Goal: Contribute content: Add original content to the website for others to see

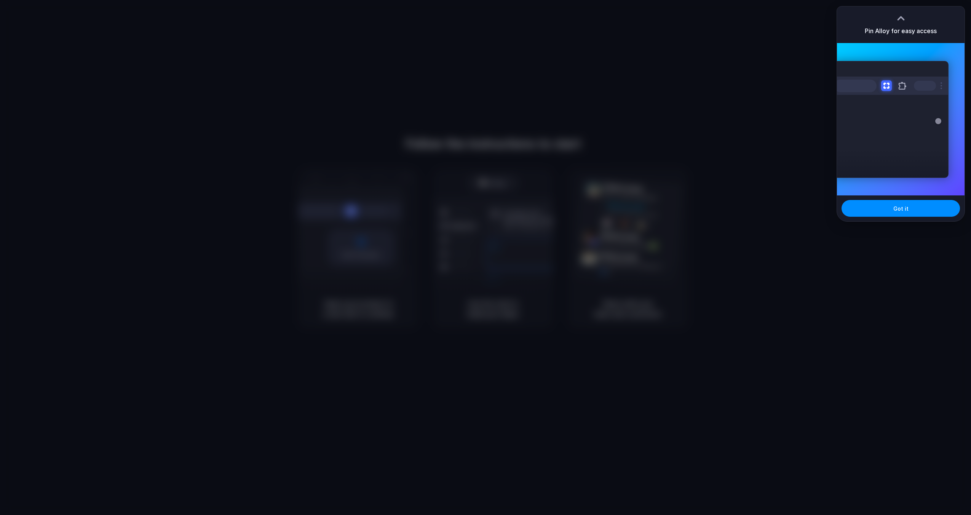
click at [486, 257] on div at bounding box center [486, 257] width 0 height 0
click at [903, 213] on button "Got it" at bounding box center [901, 208] width 118 height 17
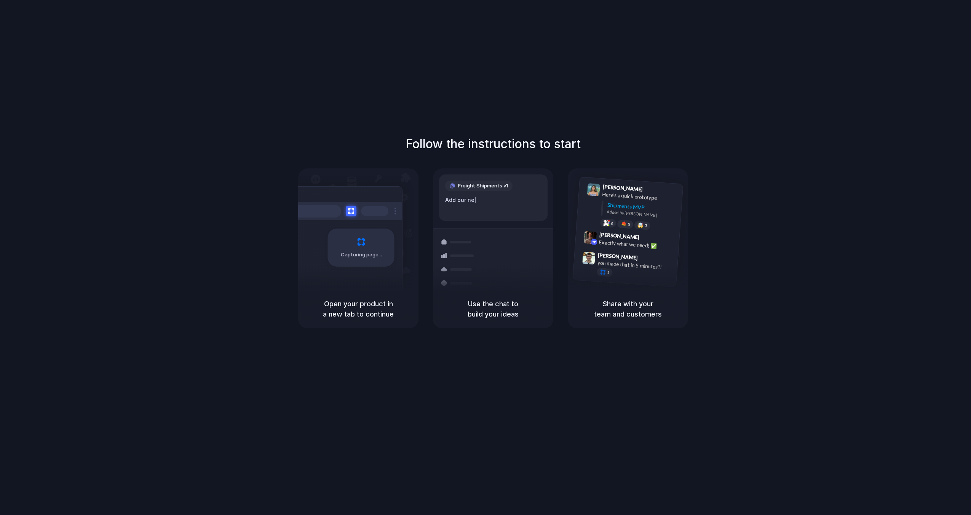
click at [741, 49] on div "Follow the instructions to start Capturing page Open your product in a new tab …" at bounding box center [493, 265] width 986 height 530
click at [358, 230] on div "Capturing page" at bounding box center [361, 247] width 67 height 38
click at [636, 308] on h5 "Share with your team and customers" at bounding box center [628, 309] width 102 height 21
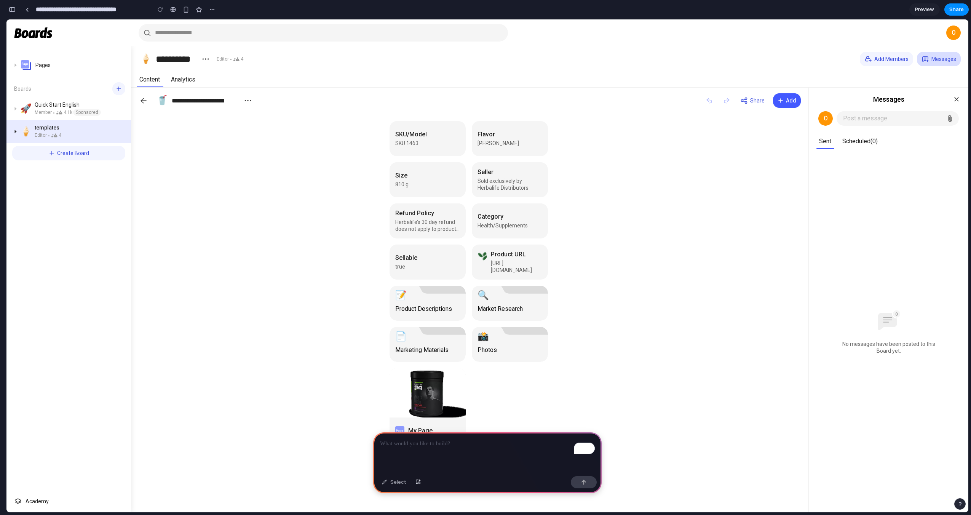
click at [16, 131] on icon "Expand or collapse Menu" at bounding box center [16, 131] width 2 height 3
click at [422, 445] on p "To enrich screen reader interactions, please activate Accessibility in Grammarl…" at bounding box center [487, 443] width 215 height 9
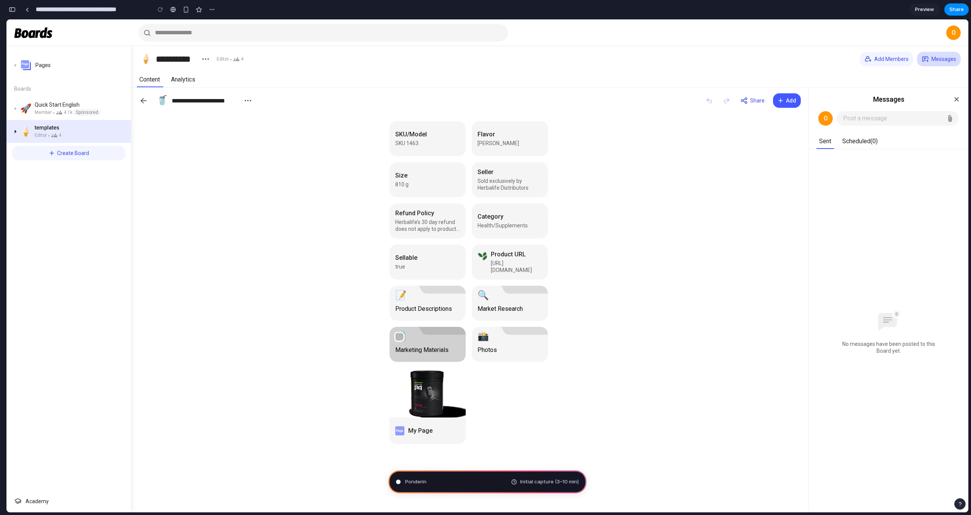
click at [446, 348] on div at bounding box center [428, 344] width 76 height 35
click at [398, 336] on icon at bounding box center [399, 336] width 9 height 9
click at [188, 11] on div "button" at bounding box center [186, 9] width 6 height 6
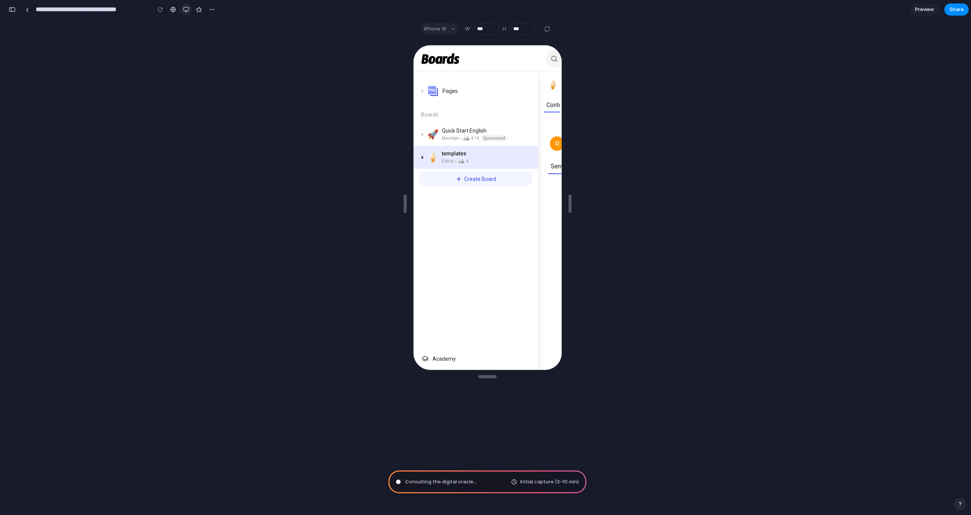
click at [185, 10] on div "button" at bounding box center [186, 9] width 6 height 6
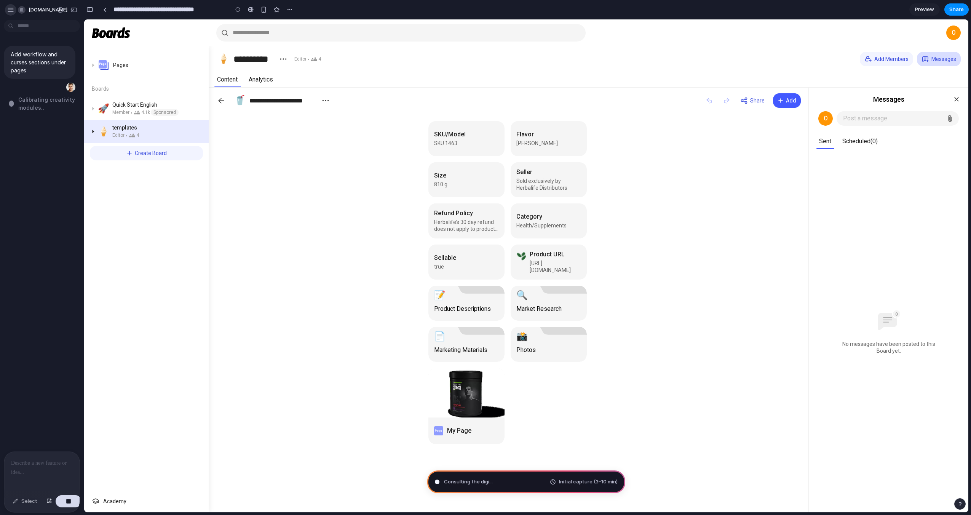
click at [6, 12] on div at bounding box center [3, 257] width 7 height 515
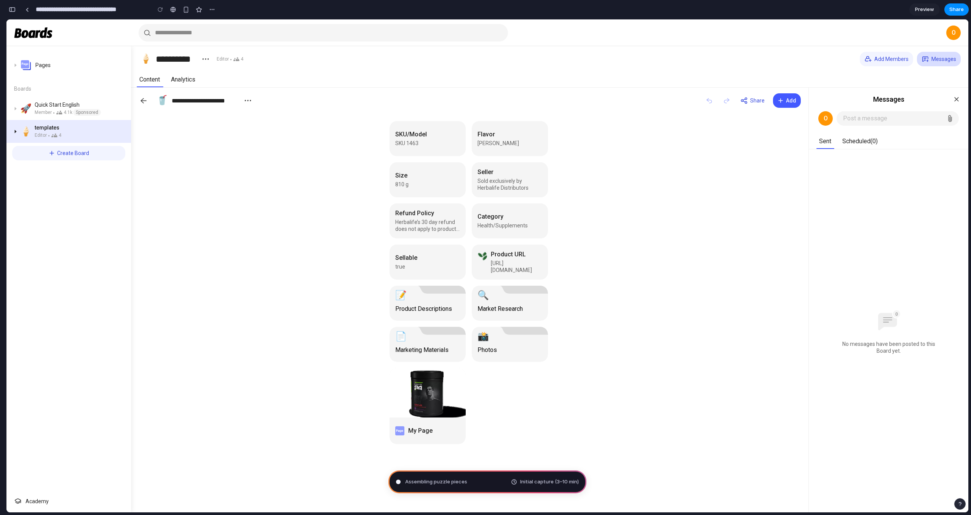
click at [931, 6] on span "Preview" at bounding box center [924, 10] width 19 height 8
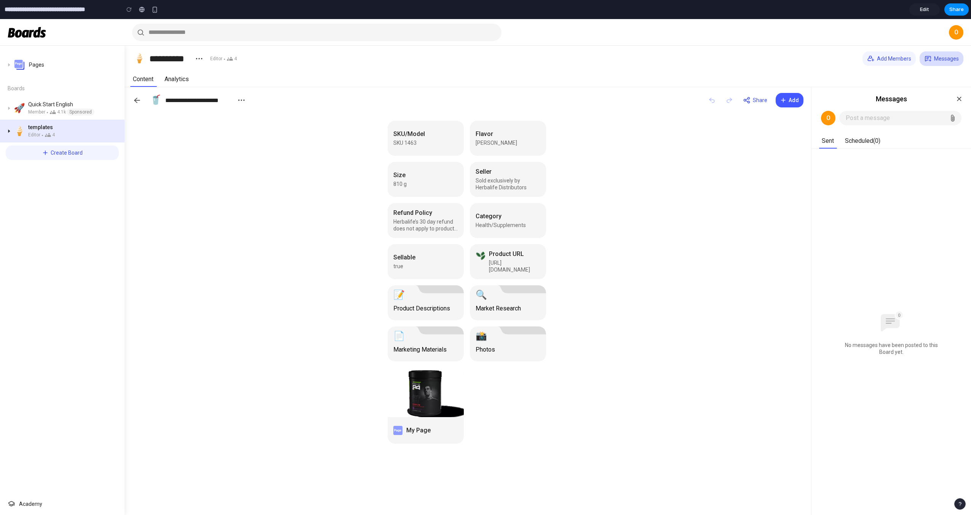
click at [931, 6] on link "Edit" at bounding box center [924, 9] width 30 height 12
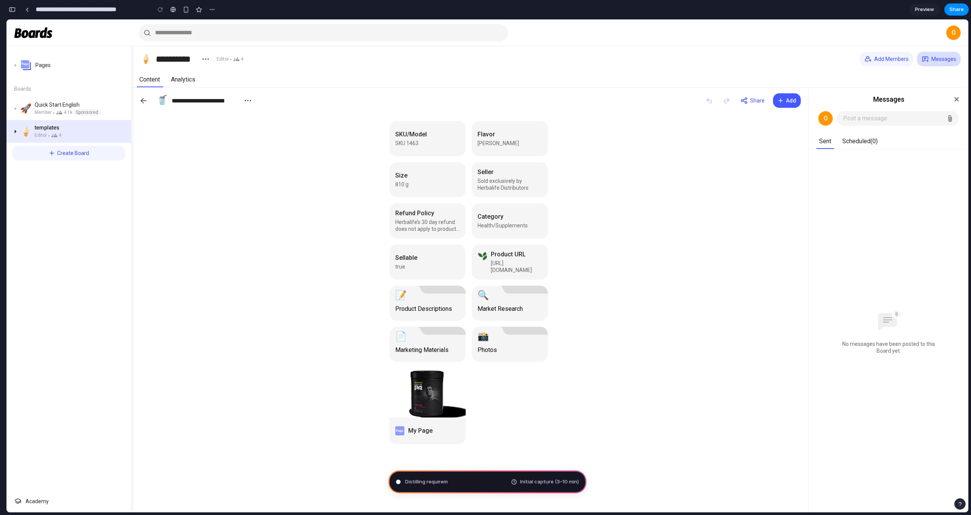
click at [10, 9] on div "button" at bounding box center [12, 9] width 7 height 5
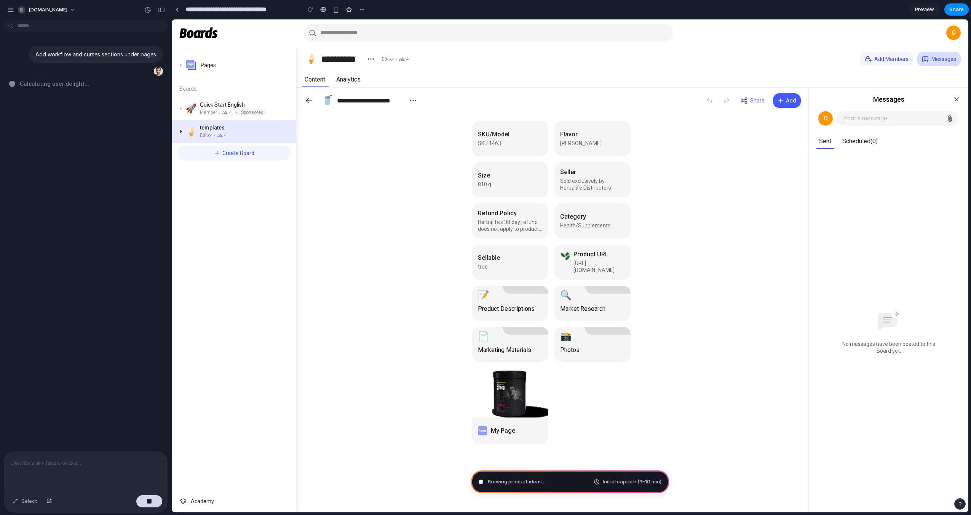
click at [171, 211] on main "Brewing product ideas ... Initial capture (3–10 min) Chat Preview" at bounding box center [569, 266] width 797 height 494
click at [228, 112] on span "• 4.1k" at bounding box center [227, 112] width 21 height 7
drag, startPoint x: 298, startPoint y: 111, endPoint x: 384, endPoint y: 138, distance: 89.8
click at [384, 138] on main "**********" at bounding box center [570, 265] width 797 height 493
drag, startPoint x: 296, startPoint y: 189, endPoint x: 287, endPoint y: 192, distance: 9.4
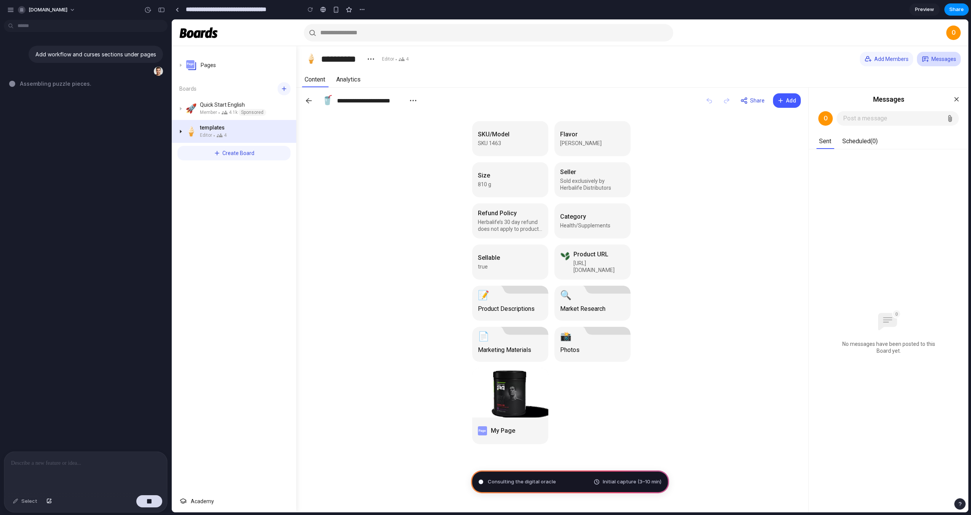
click at [287, 192] on aside "Pages Boards 🚀 Quick Start English Member • 4.1k Sponsored 🍦 templates Editor •…" at bounding box center [234, 279] width 125 height 466
click at [485, 256] on icon at bounding box center [482, 254] width 9 height 9
click at [562, 252] on icon at bounding box center [564, 254] width 9 height 9
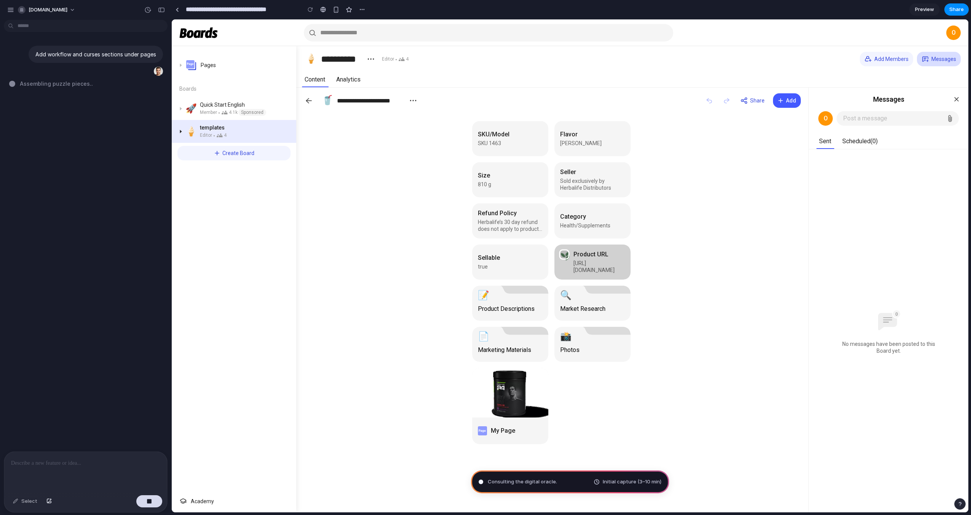
drag, startPoint x: 562, startPoint y: 253, endPoint x: 584, endPoint y: 262, distance: 24.1
click at [571, 263] on div "Product URL [URL][DOMAIN_NAME]" at bounding box center [592, 261] width 76 height 35
click at [455, 266] on div "SKU/Model SKU 1463 Flavor Acai [PERSON_NAME] Size 810 g Seller Sold exclusively…" at bounding box center [551, 312] width 510 height 399
click at [783, 101] on icon "button" at bounding box center [781, 100] width 6 height 6
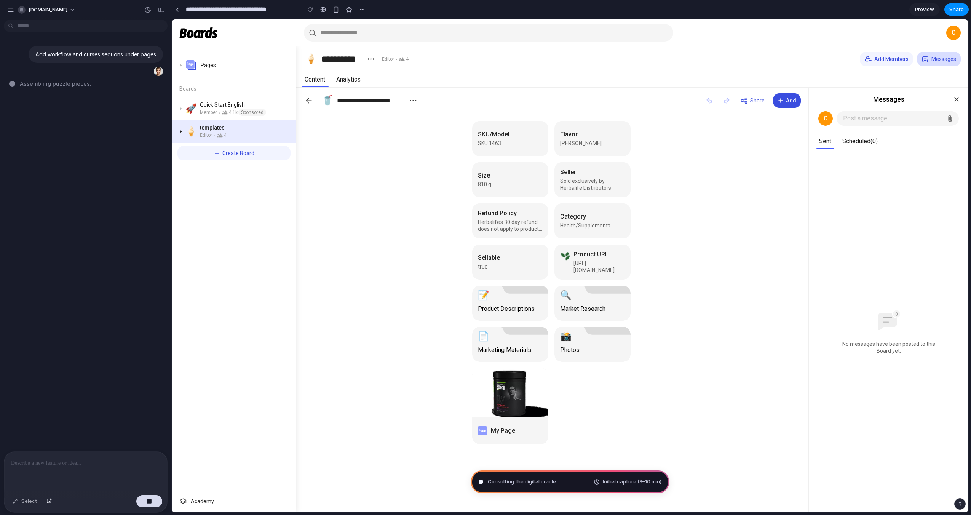
drag, startPoint x: 783, startPoint y: 101, endPoint x: 859, endPoint y: 115, distance: 77.3
click at [783, 101] on icon "button" at bounding box center [781, 100] width 6 height 6
drag, startPoint x: 862, startPoint y: 115, endPoint x: 865, endPoint y: 117, distance: 3.9
click at [864, 116] on span "Post a message" at bounding box center [893, 118] width 100 height 5
click at [867, 119] on span "Post a message" at bounding box center [893, 118] width 100 height 5
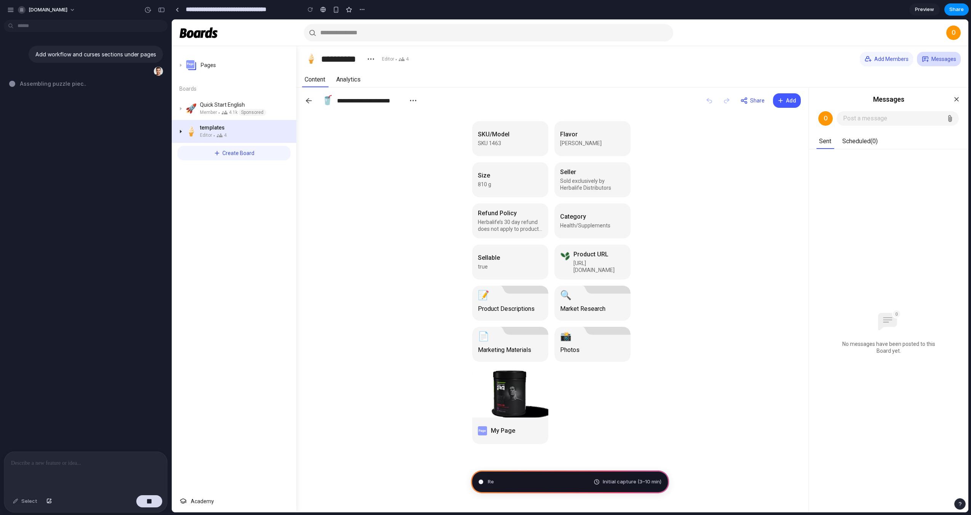
click at [572, 22] on header "o" at bounding box center [570, 32] width 797 height 27
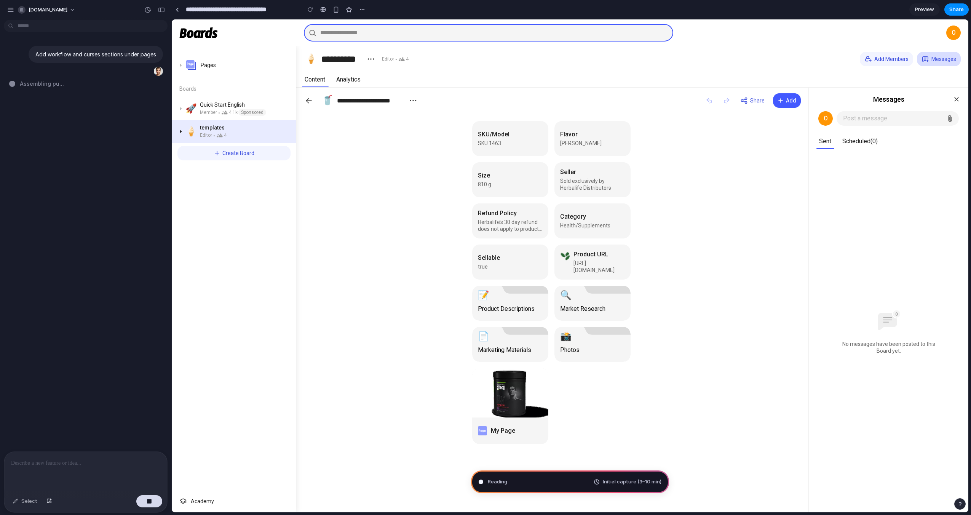
click at [571, 30] on input "text" at bounding box center [488, 33] width 369 height 18
type input "******"
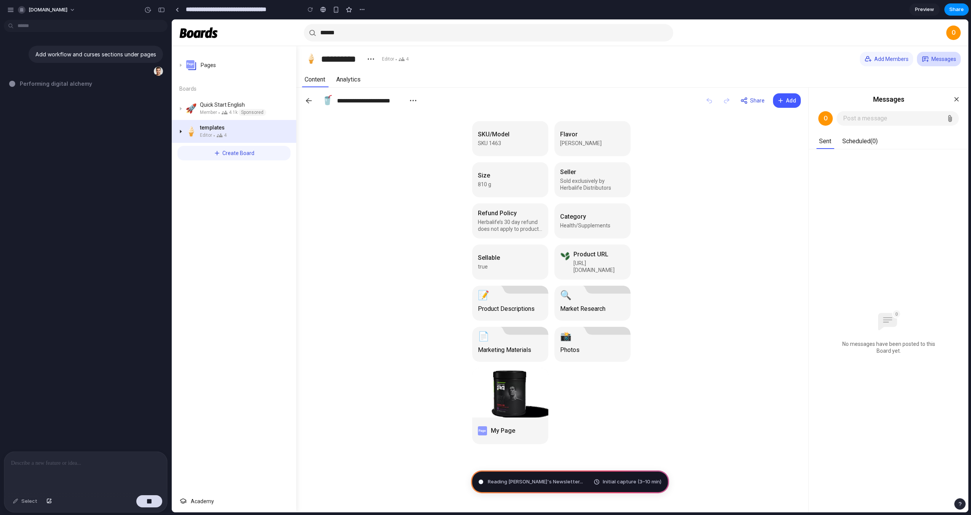
drag, startPoint x: 399, startPoint y: 295, endPoint x: 396, endPoint y: 303, distance: 8.4
click at [399, 294] on div "SKU/Model SKU 1463 Flavor Acai [PERSON_NAME] Size 810 g Seller Sold exclusively…" at bounding box center [551, 312] width 510 height 399
type input "**********"
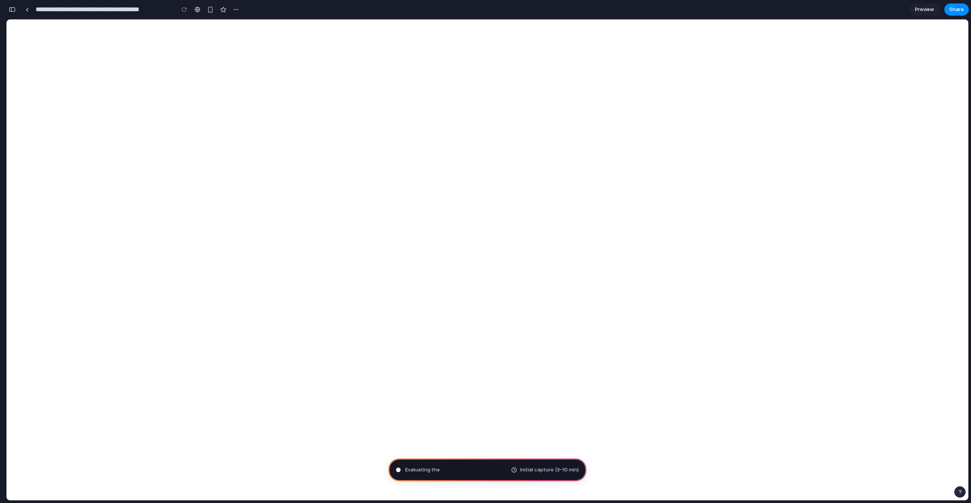
scroll to position [18, 0]
click at [527, 478] on div "Evaluating the request Initial capture (3–10 min)" at bounding box center [487, 469] width 198 height 23
click at [536, 473] on span "Initial capture (3–10 min)" at bounding box center [549, 470] width 59 height 8
drag, startPoint x: 497, startPoint y: 465, endPoint x: 484, endPoint y: 480, distance: 18.9
click at [502, 481] on div "Consulti Initial capture (3–10 min)" at bounding box center [487, 469] width 198 height 23
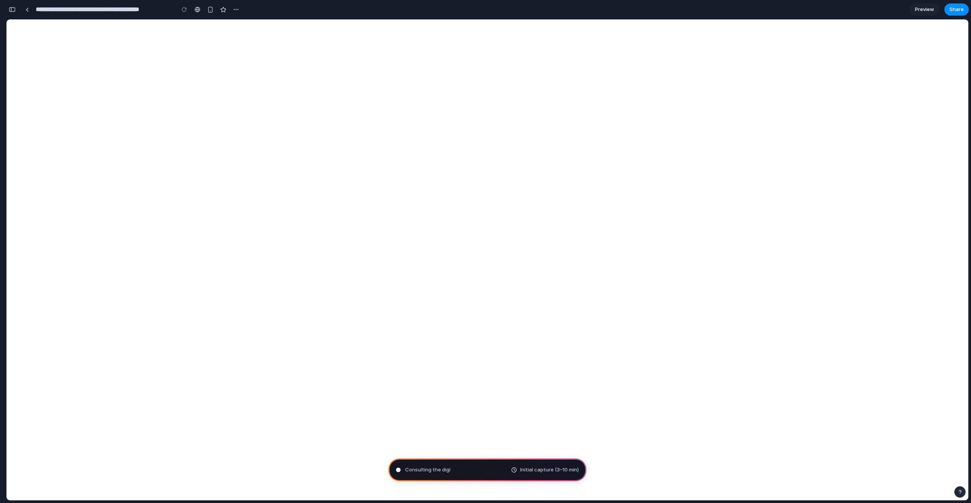
drag, startPoint x: 481, startPoint y: 471, endPoint x: 495, endPoint y: 460, distance: 17.9
click at [482, 471] on div "Consulting the digi Initial capture (3–10 min)" at bounding box center [487, 469] width 198 height 23
click at [919, 12] on span "Preview" at bounding box center [924, 10] width 19 height 8
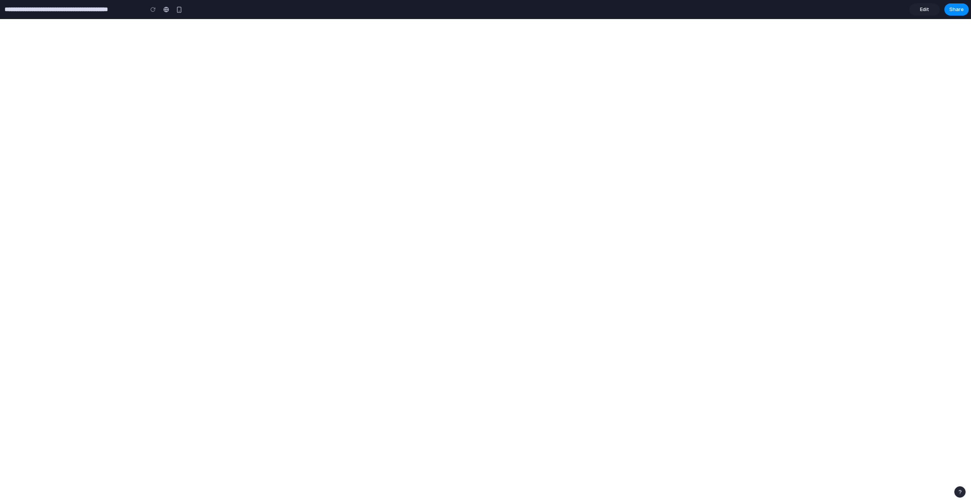
click at [918, 11] on link "Edit" at bounding box center [924, 9] width 30 height 12
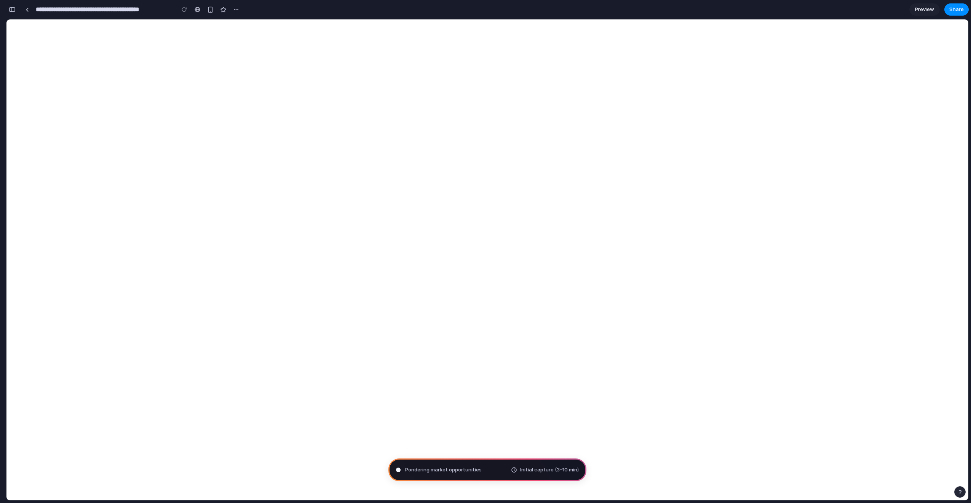
click at [9, 8] on div "button" at bounding box center [12, 9] width 7 height 5
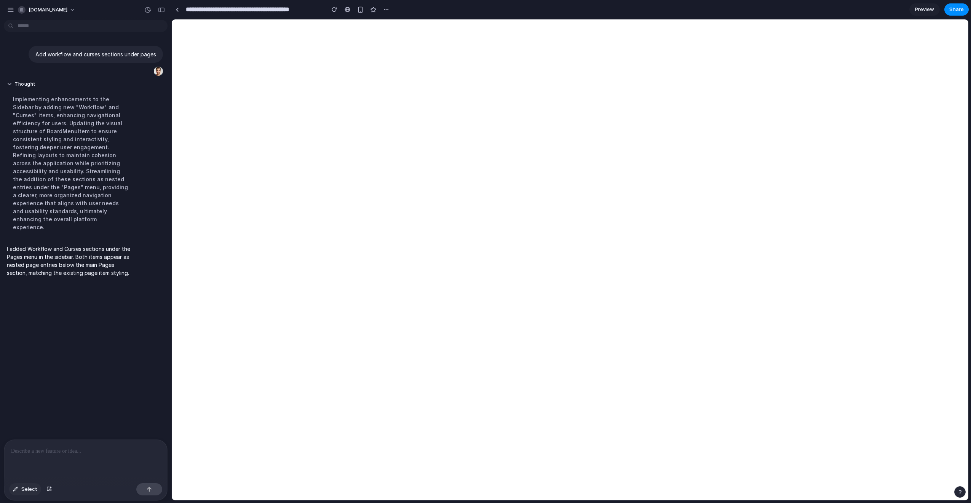
click at [32, 490] on span "Select" at bounding box center [29, 490] width 16 height 8
click at [200, 36] on div at bounding box center [570, 260] width 796 height 481
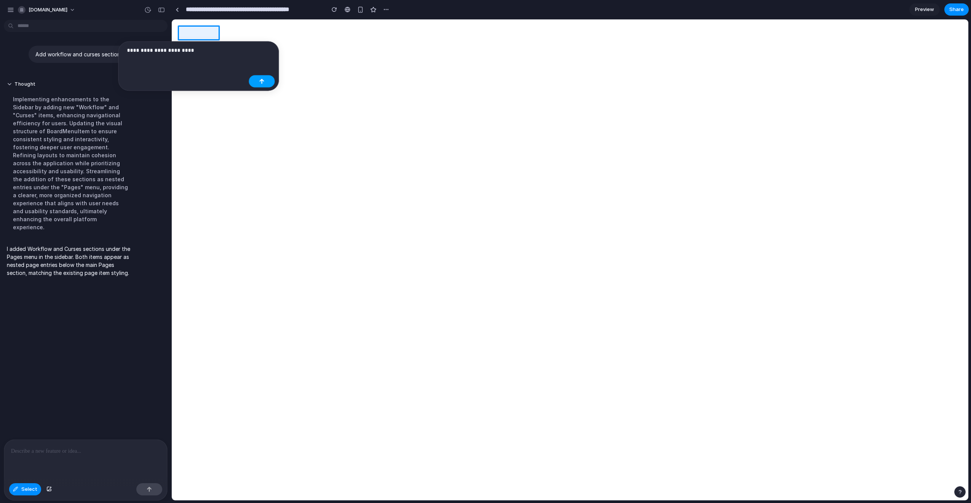
click at [262, 85] on button "button" at bounding box center [262, 81] width 26 height 12
